Goal: Task Accomplishment & Management: Manage account settings

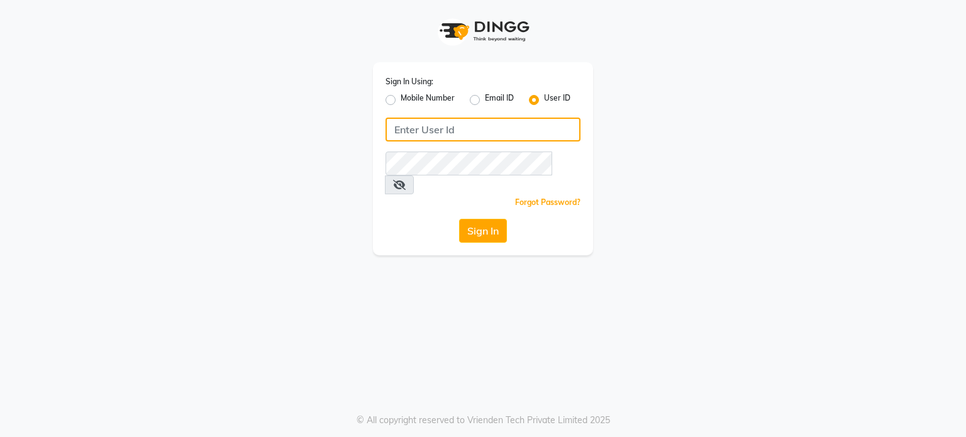
type input "pebbble"
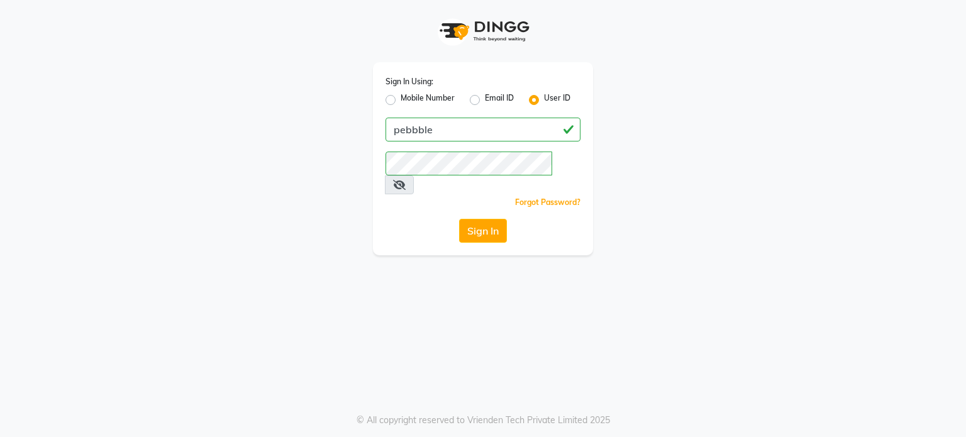
click at [406, 180] on icon at bounding box center [399, 185] width 13 height 10
click at [483, 219] on button "Sign In" at bounding box center [483, 231] width 48 height 24
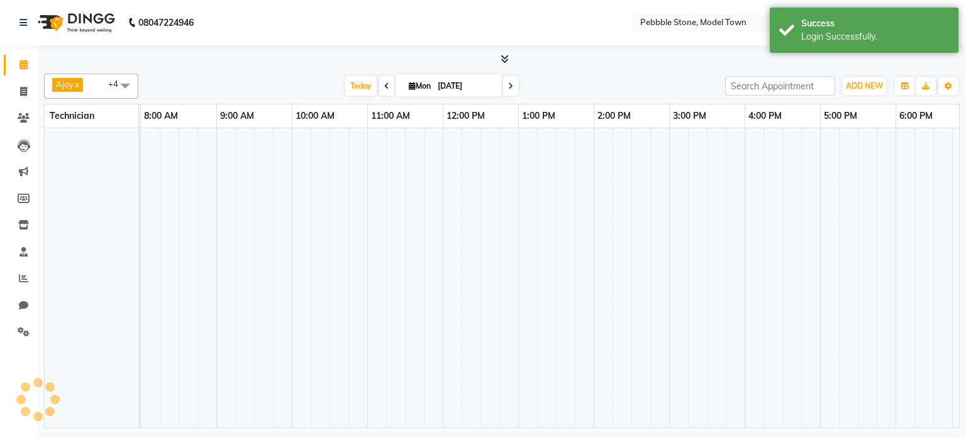
select select "en"
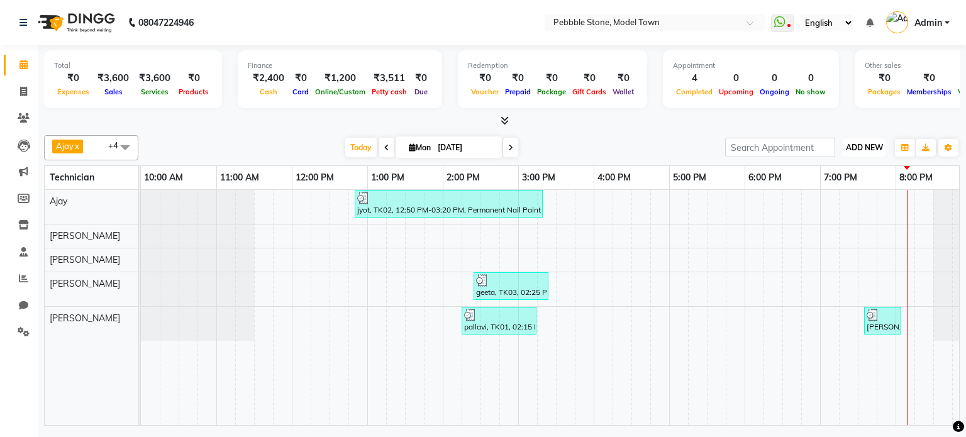
click at [861, 147] on span "ADD NEW" at bounding box center [864, 147] width 37 height 9
click at [842, 210] on link "Add Expense" at bounding box center [835, 204] width 99 height 16
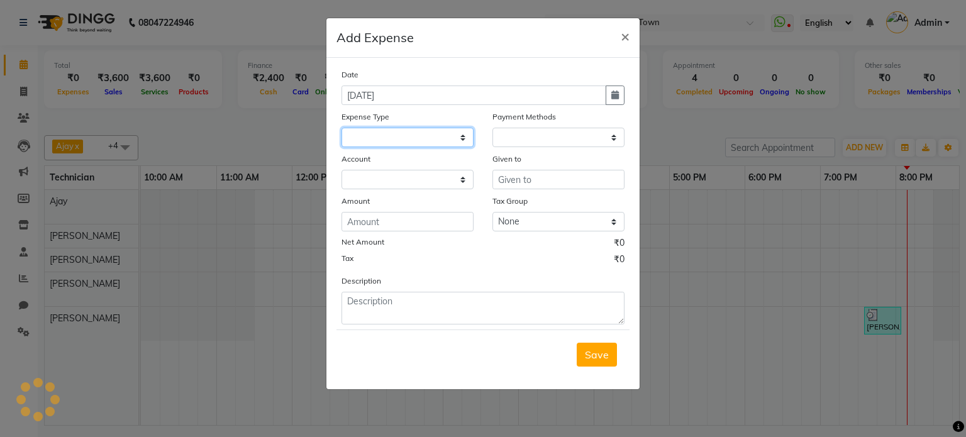
click at [393, 139] on select at bounding box center [408, 138] width 132 height 20
select select "1"
select select "7952"
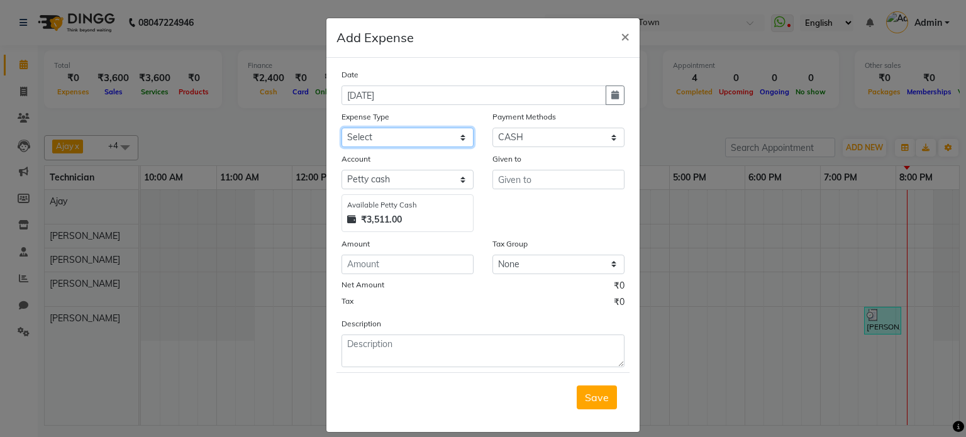
select select "24062"
click at [342, 129] on select "Select Advance Salary Bank charges Car maintenance Cash transfer to bank Cash t…" at bounding box center [408, 138] width 132 height 20
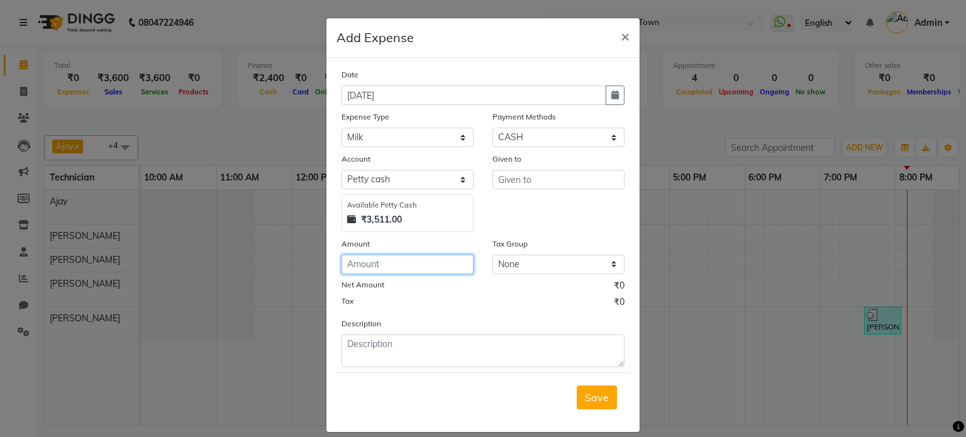
click at [376, 269] on input "number" at bounding box center [408, 265] width 132 height 20
type input "70"
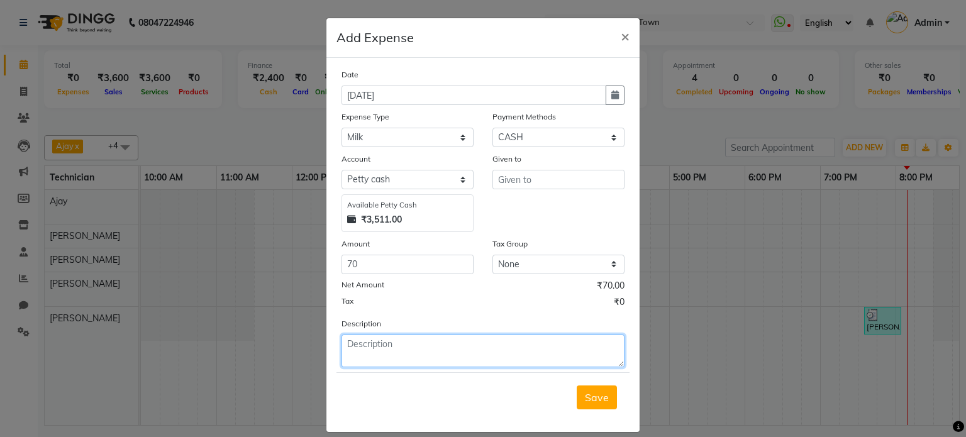
click at [391, 354] on textarea at bounding box center [483, 351] width 283 height 33
type textarea "pankaj"
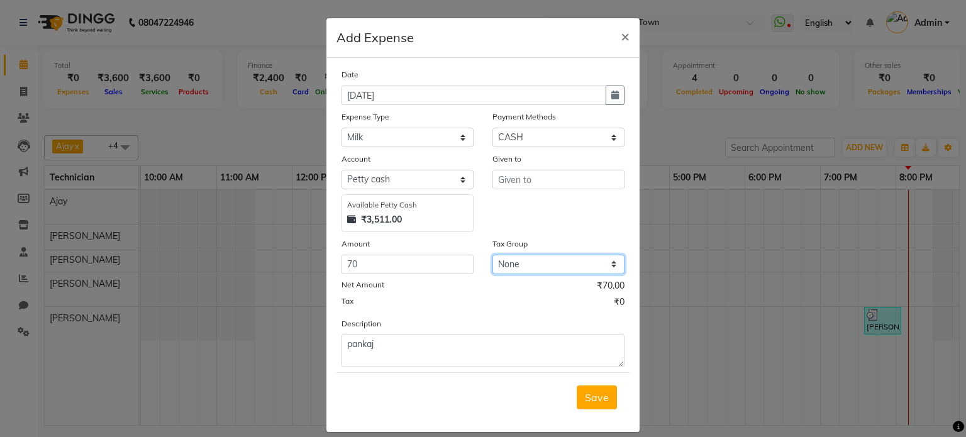
click at [505, 260] on select "None GST" at bounding box center [559, 265] width 132 height 20
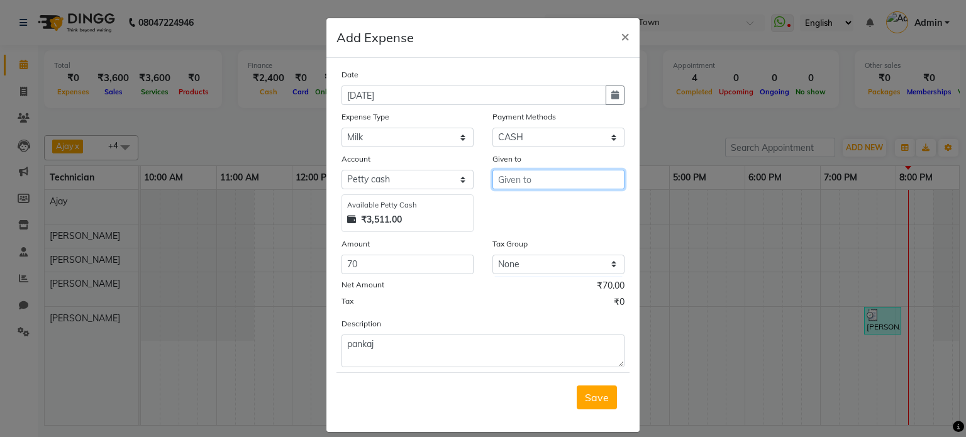
click at [520, 184] on input "text" at bounding box center [559, 180] width 132 height 20
type input "p"
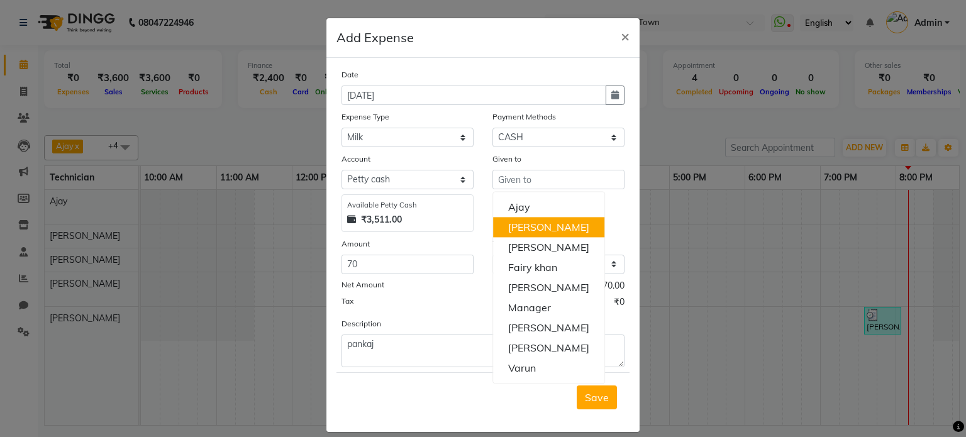
click at [435, 299] on div "Tax ₹0" at bounding box center [483, 304] width 283 height 16
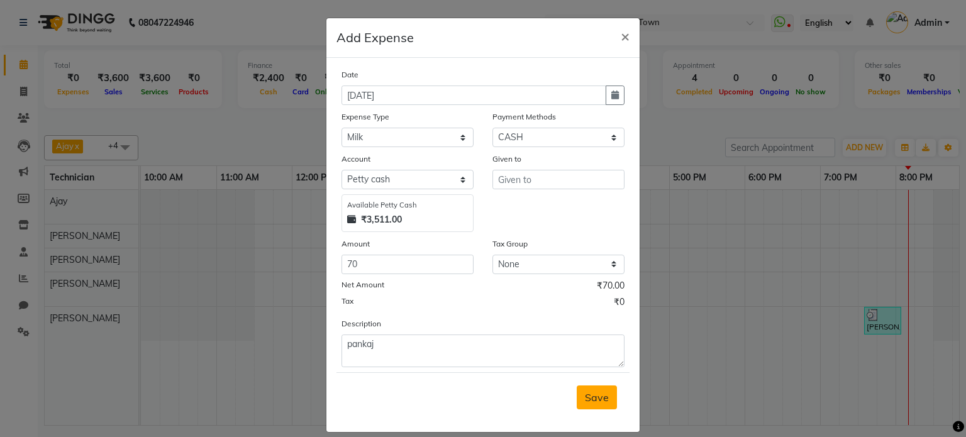
click at [596, 398] on span "Save" at bounding box center [597, 397] width 24 height 13
click at [557, 183] on input "text" at bounding box center [559, 180] width 132 height 20
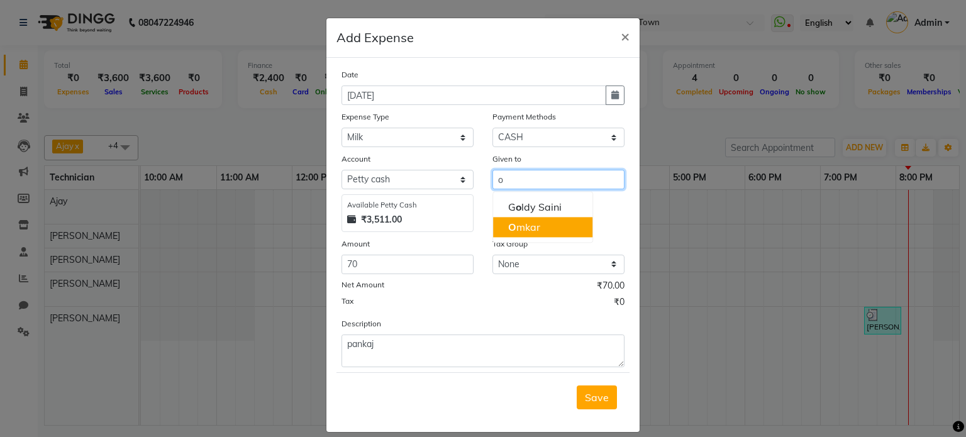
click at [539, 223] on button "O mkar" at bounding box center [542, 227] width 99 height 20
type input "[PERSON_NAME]"
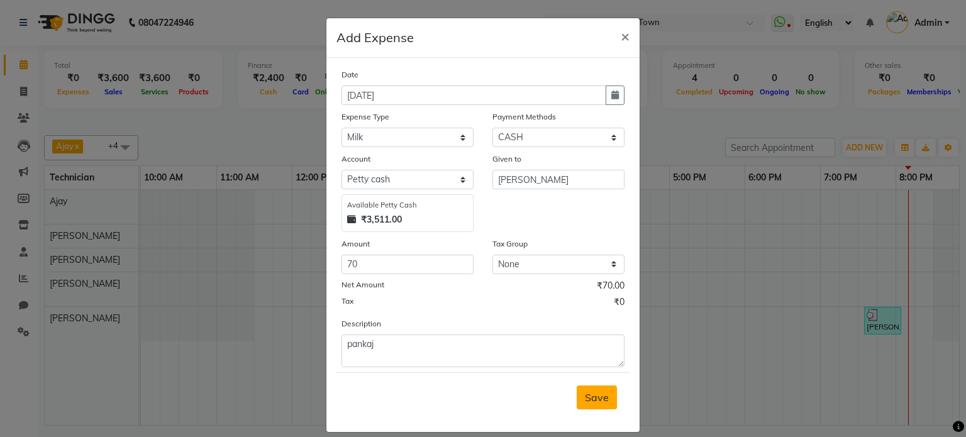
click at [586, 402] on span "Save" at bounding box center [597, 397] width 24 height 13
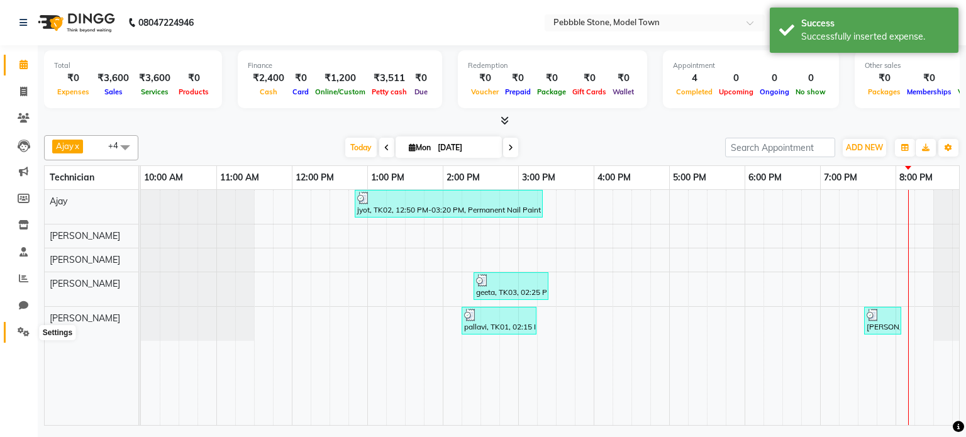
click at [25, 335] on icon at bounding box center [24, 331] width 12 height 9
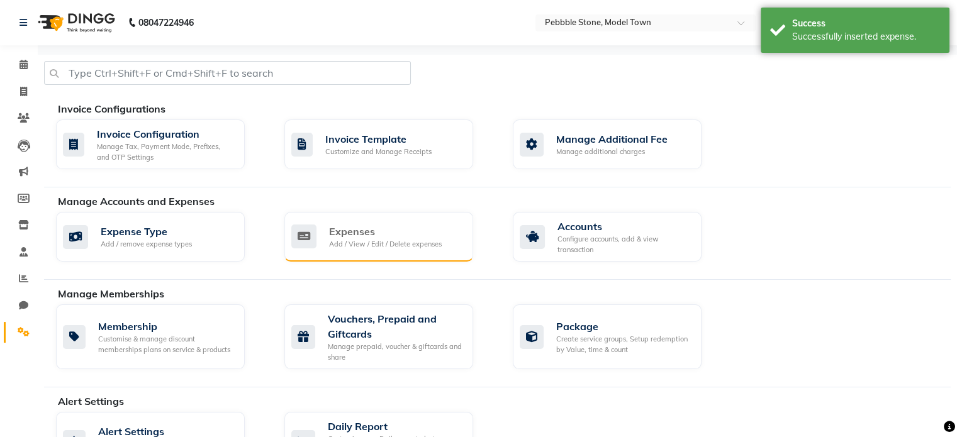
click at [379, 235] on div "Expenses" at bounding box center [385, 231] width 113 height 15
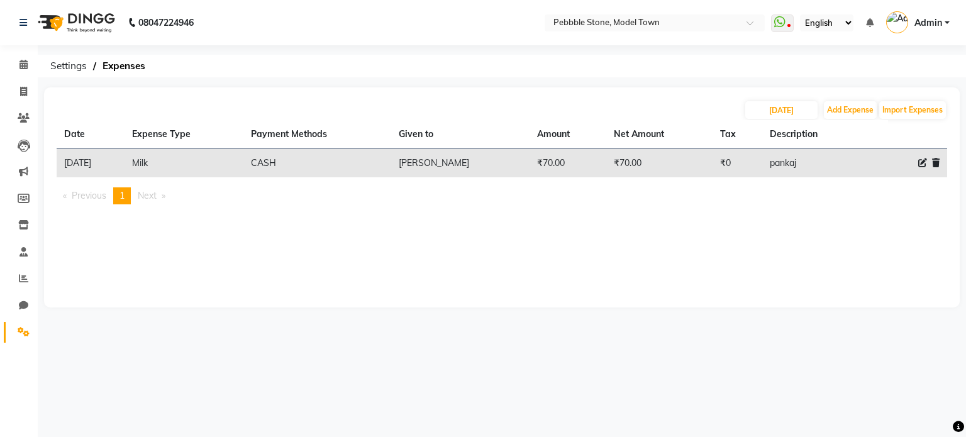
click at [917, 159] on div at bounding box center [918, 163] width 44 height 13
click at [921, 163] on icon at bounding box center [923, 163] width 9 height 9
select select "24062"
select select "1"
select select "7952"
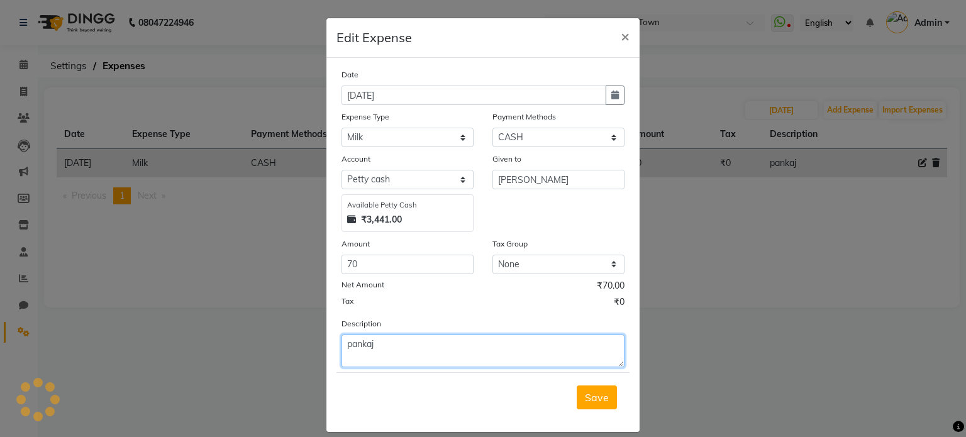
click at [398, 351] on textarea "pankaj" at bounding box center [483, 351] width 283 height 33
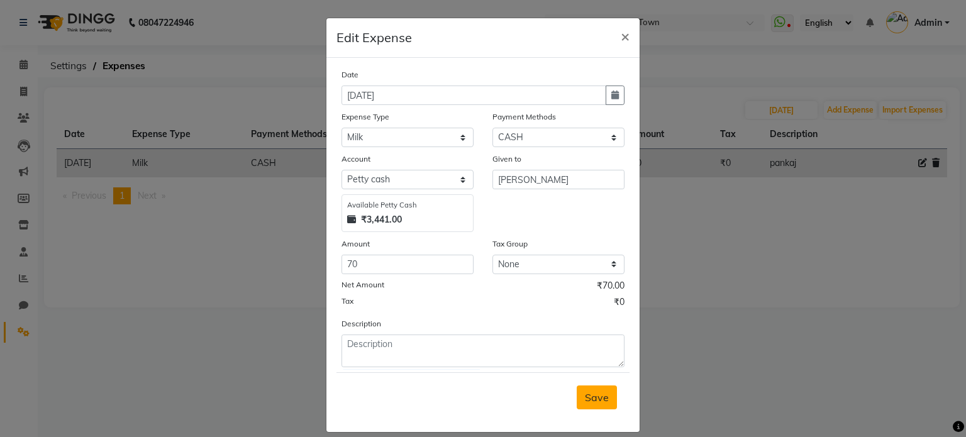
click at [591, 401] on span "Save" at bounding box center [597, 397] width 24 height 13
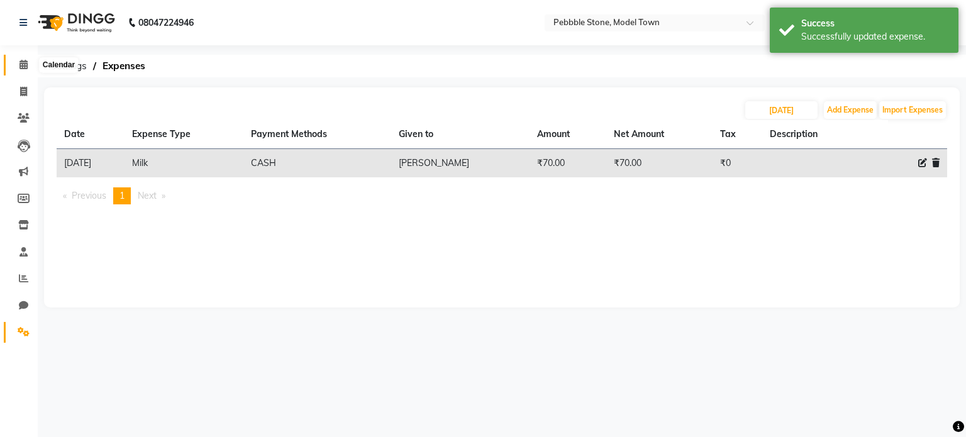
click at [20, 65] on icon at bounding box center [24, 64] width 8 height 9
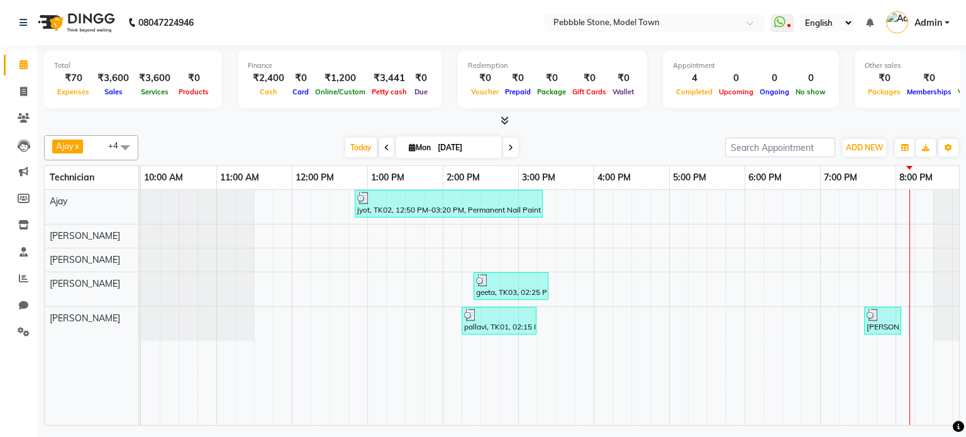
click at [937, 24] on span "Admin" at bounding box center [929, 22] width 28 height 13
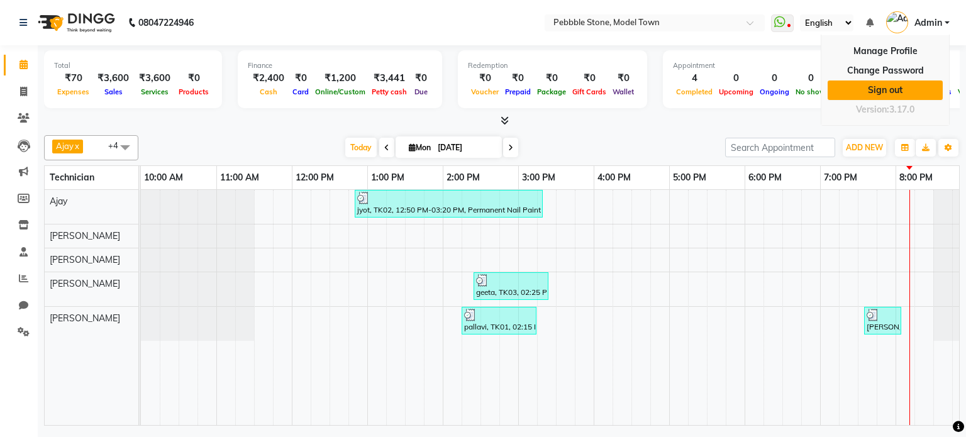
click at [902, 84] on link "Sign out" at bounding box center [885, 91] width 115 height 20
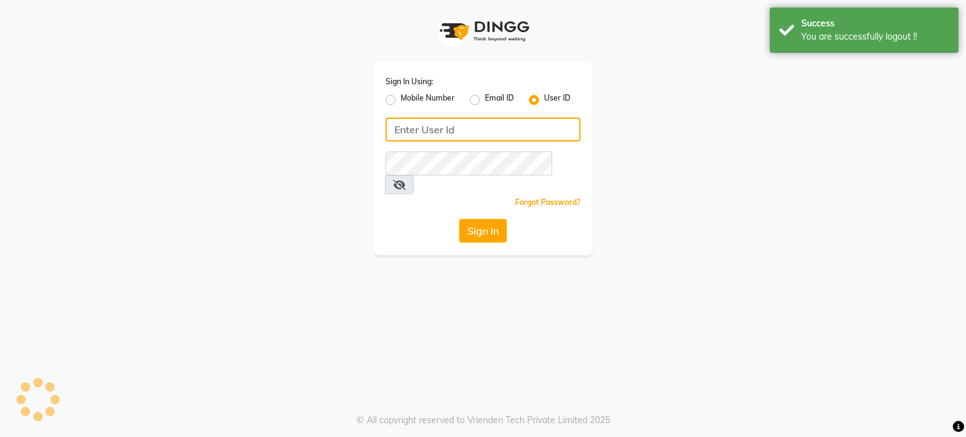
type input "pebbble"
